Goal: Communication & Community: Answer question/provide support

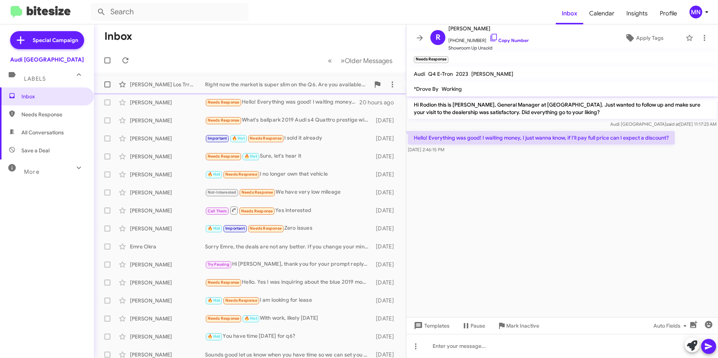
click at [275, 87] on div "Right now the market is super slim on the Q6. Are you available on coming in to…" at bounding box center [287, 85] width 165 height 8
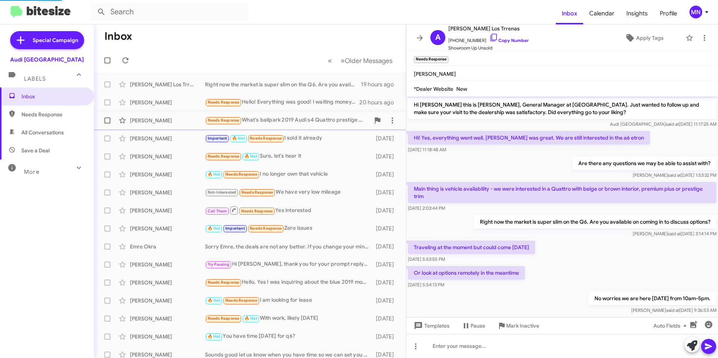
scroll to position [14, 0]
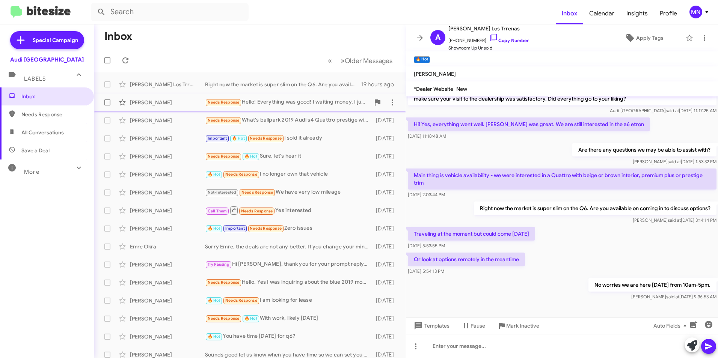
click at [290, 100] on div "Needs Response Hello! Everything was good! I waiting money, I just wanna know, …" at bounding box center [287, 102] width 165 height 9
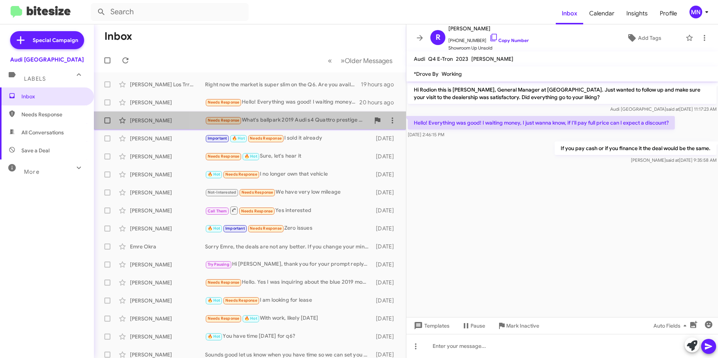
click at [293, 119] on div "Needs Response What's ballpark 2019 Audi s4 Quattro prestige with 63k miles?" at bounding box center [287, 120] width 165 height 9
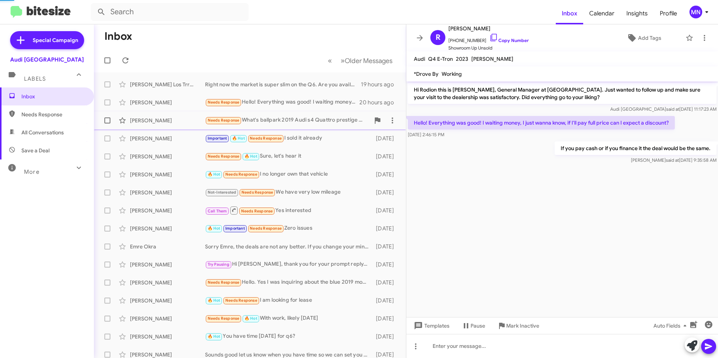
scroll to position [44, 0]
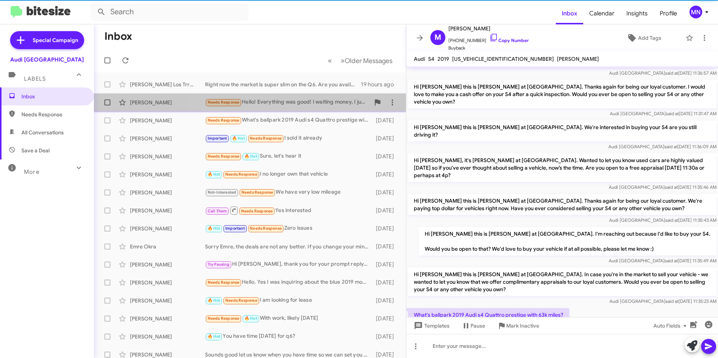
click at [293, 106] on div "Needs Response Hello! Everything was good! I waiting money, I just wanna know, …" at bounding box center [287, 102] width 165 height 9
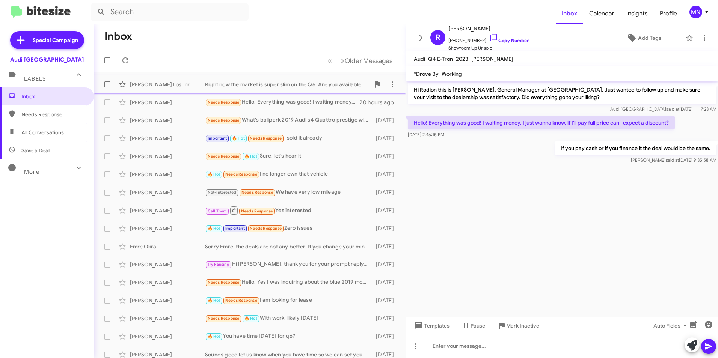
click at [301, 90] on div "[PERSON_NAME] Los Trrenas Right now the market is super slim on the Q6. Are you…" at bounding box center [250, 84] width 300 height 15
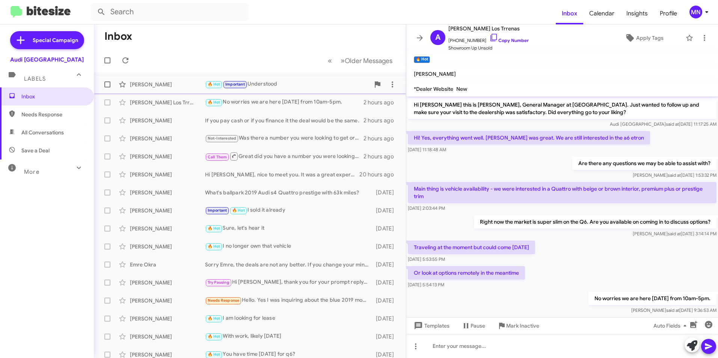
click at [292, 85] on div "🔥 Hot Important Understood" at bounding box center [287, 84] width 165 height 9
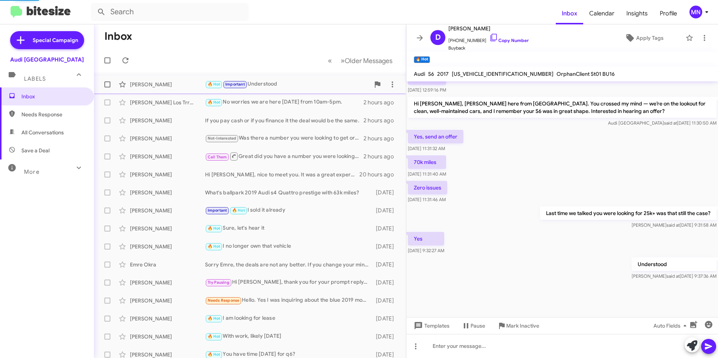
scroll to position [323, 0]
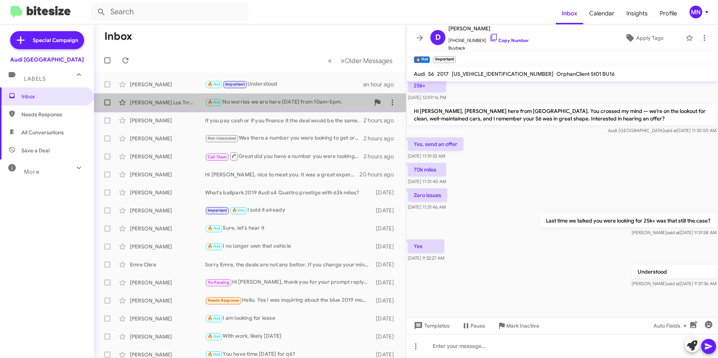
click at [287, 101] on div "🔥 Hot No worries we are here Sunday from 10am-5pm." at bounding box center [287, 102] width 165 height 9
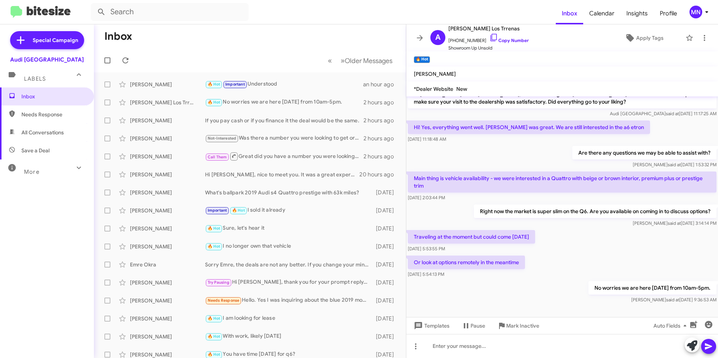
scroll to position [14, 0]
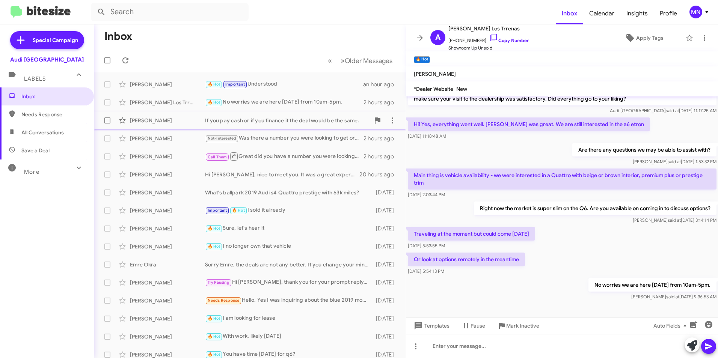
click at [315, 127] on div "Rodion Zarifianov If you pay cash or if you finance it the deal would be the sa…" at bounding box center [250, 120] width 300 height 15
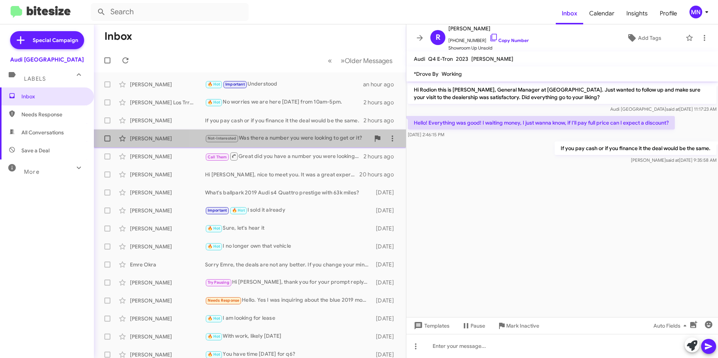
click at [314, 142] on div "Not-Interested Was there a number you were looking to get or it?" at bounding box center [287, 138] width 165 height 9
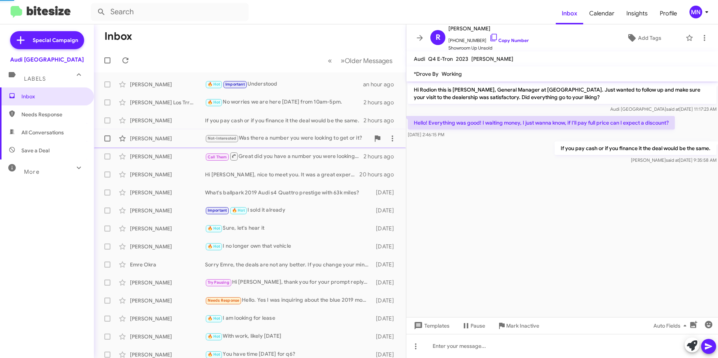
scroll to position [49, 0]
